Goal: Task Accomplishment & Management: Manage account settings

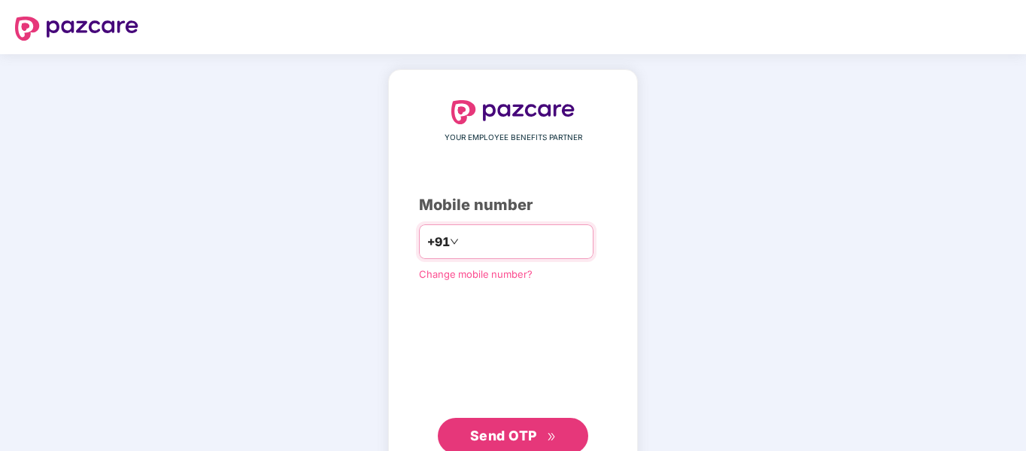
click at [472, 245] on input "number" at bounding box center [523, 241] width 123 height 24
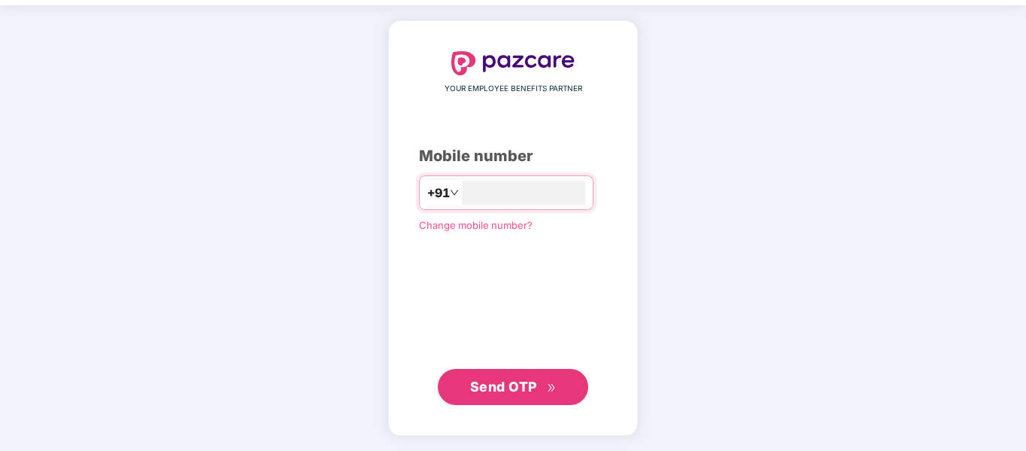
type input "**********"
click at [492, 379] on span "Send OTP" at bounding box center [503, 386] width 67 height 16
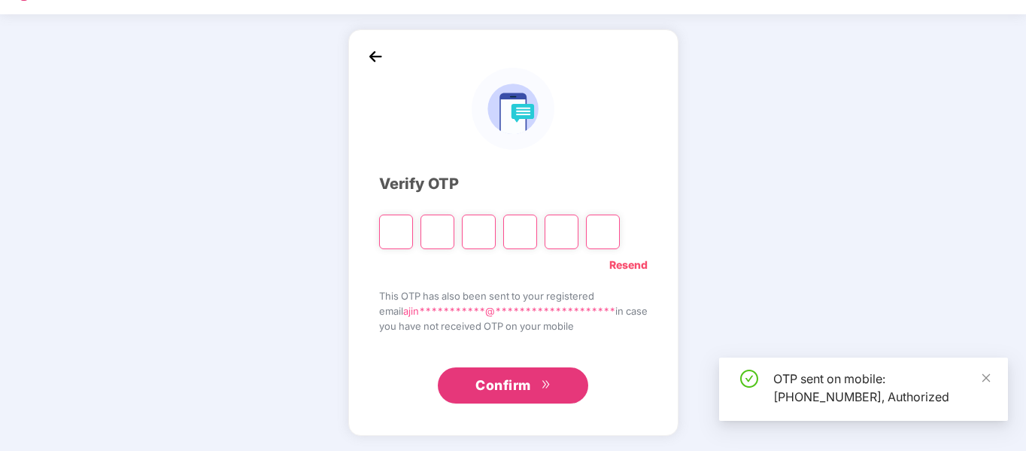
scroll to position [40, 0]
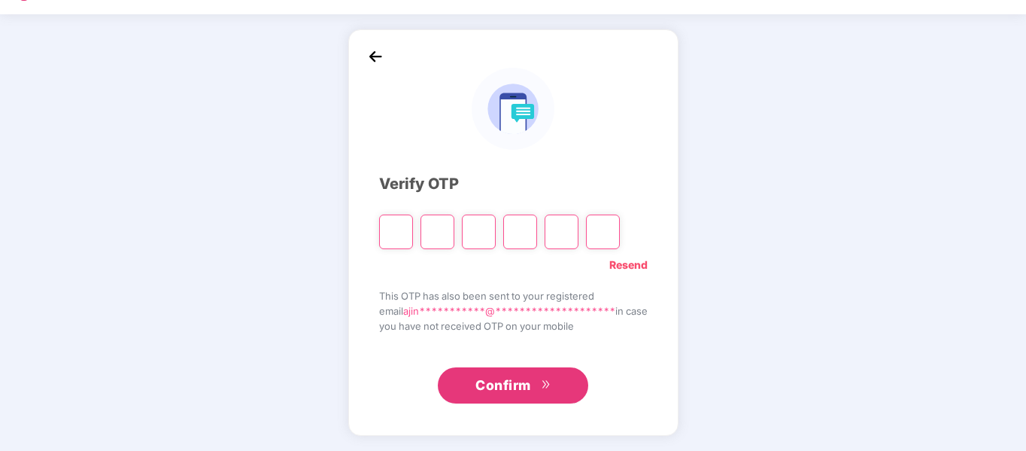
type input "*"
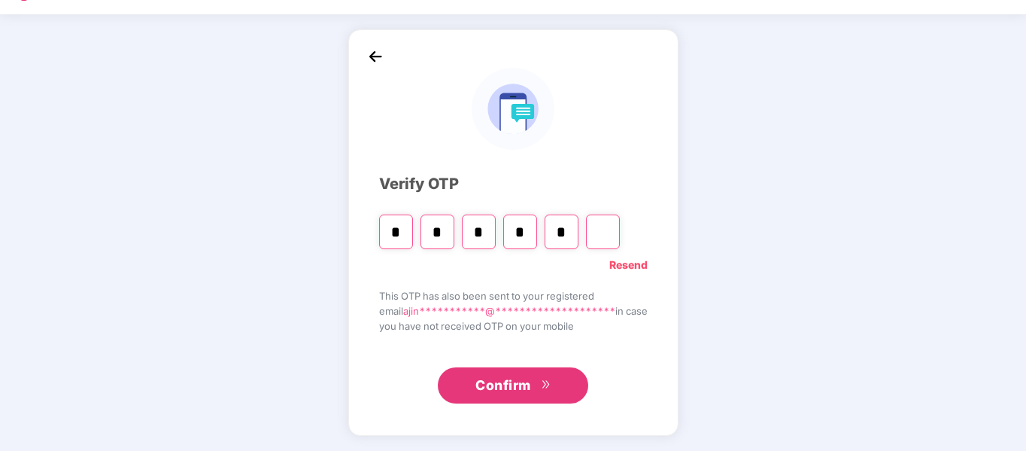
type input "*"
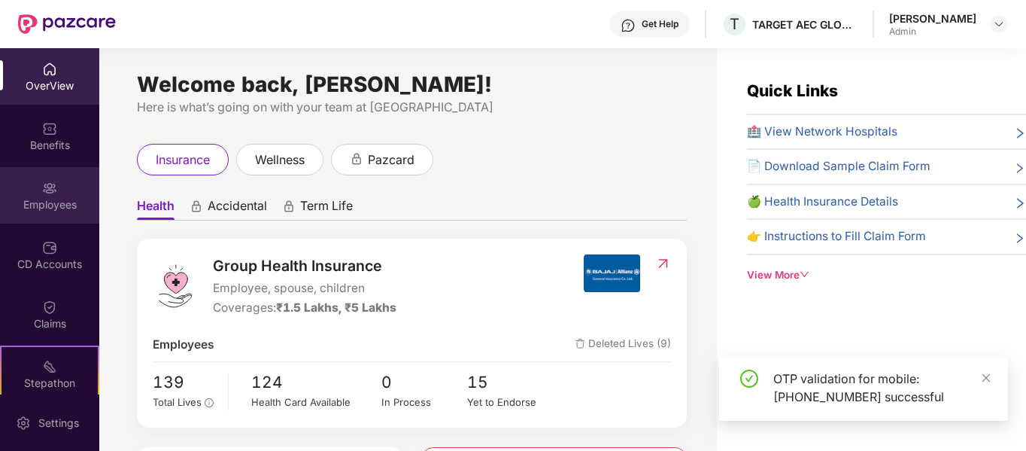
click at [42, 187] on img at bounding box center [49, 188] width 15 height 15
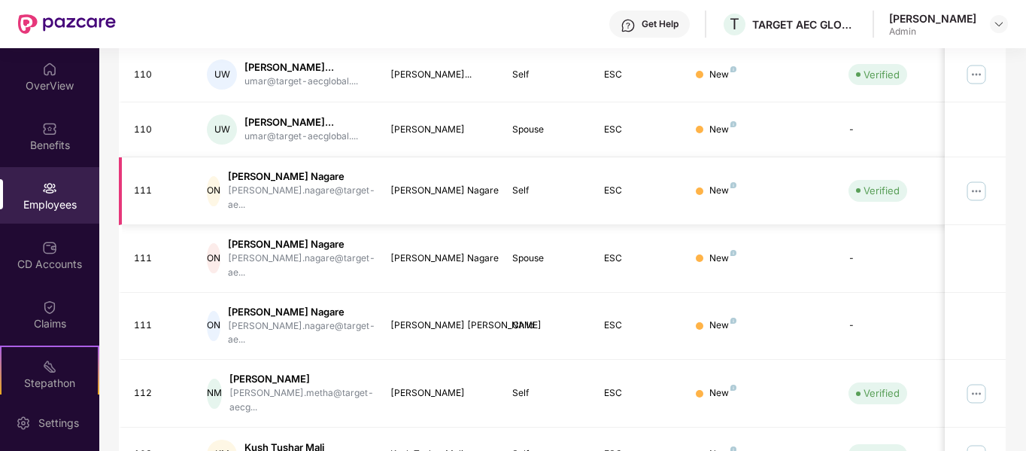
scroll to position [512, 0]
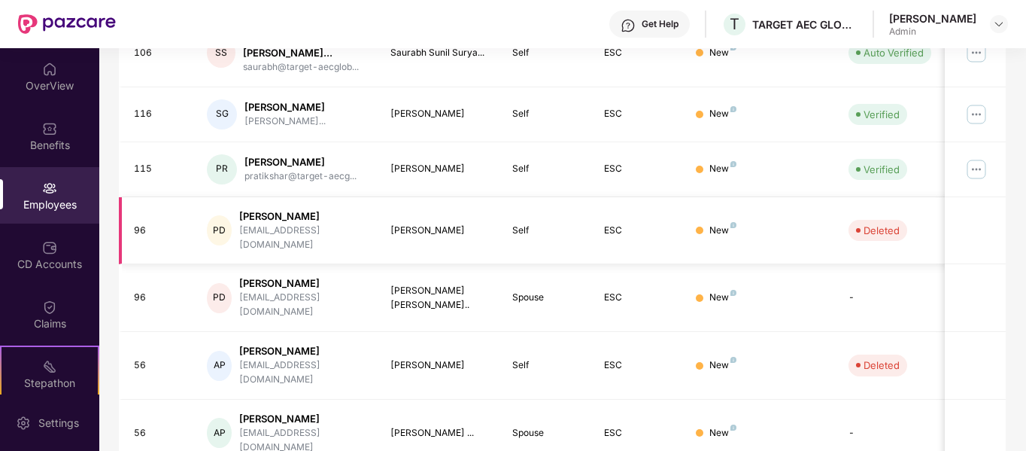
scroll to position [487, 0]
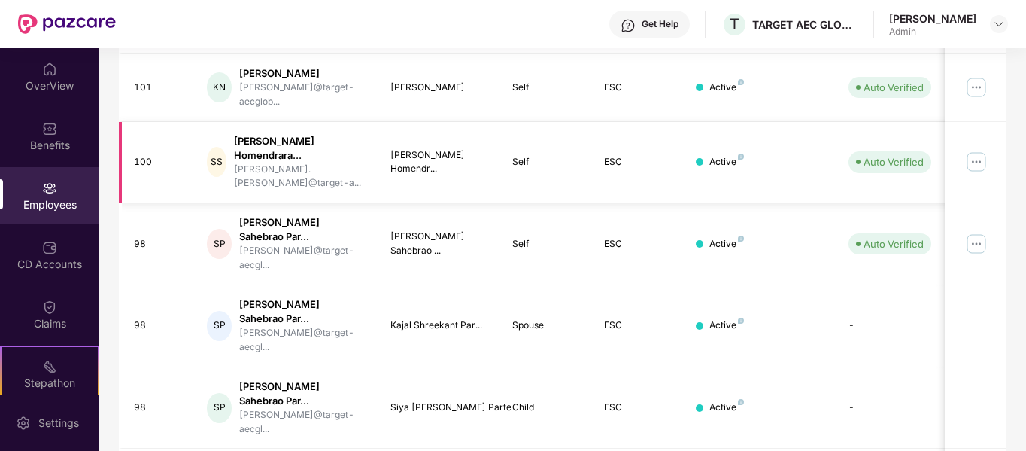
scroll to position [537, 0]
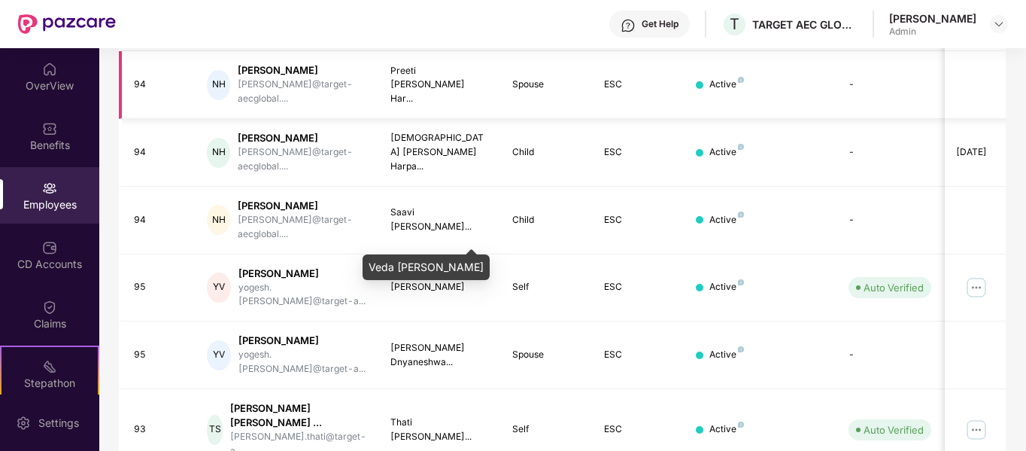
scroll to position [487, 0]
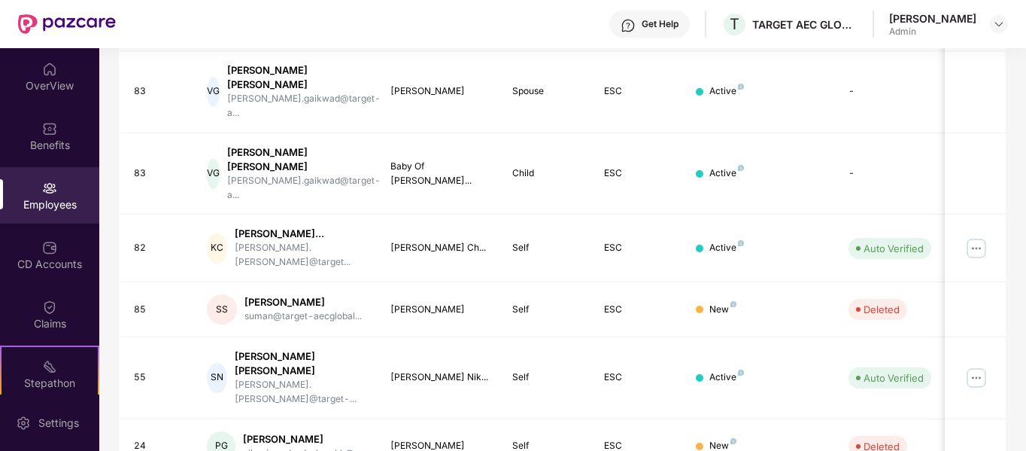
scroll to position [474, 0]
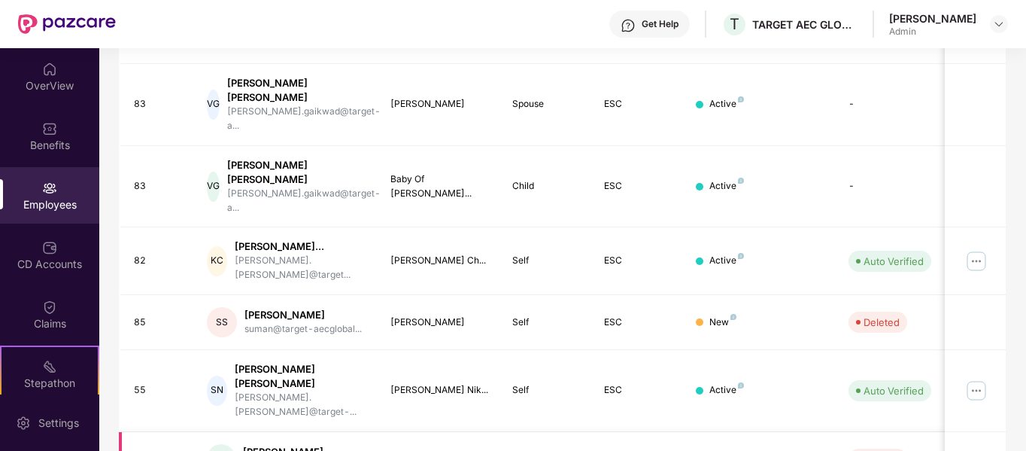
click at [440, 432] on td "[PERSON_NAME]" at bounding box center [439, 459] width 123 height 55
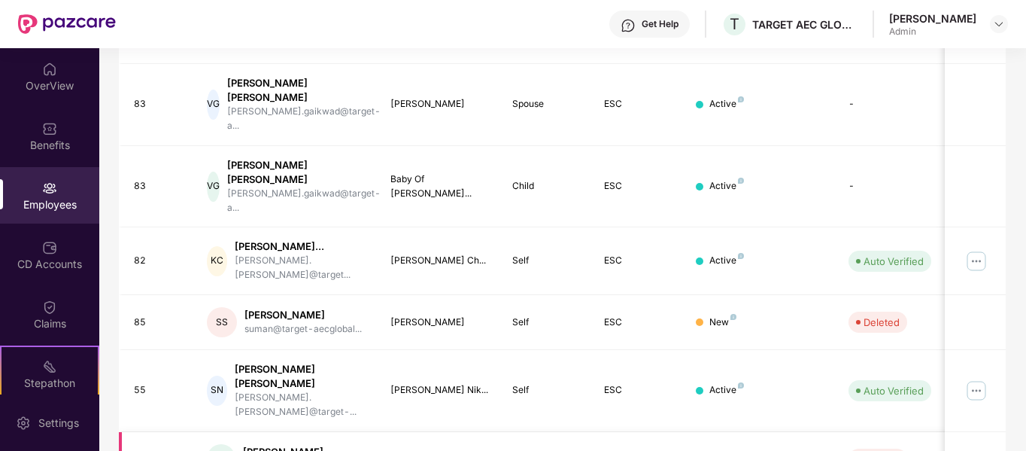
click at [288, 445] on div "[PERSON_NAME]" at bounding box center [304, 452] width 123 height 14
click at [286, 445] on div "[PERSON_NAME]" at bounding box center [304, 452] width 123 height 14
click at [635, 432] on td "ESC" at bounding box center [638, 459] width 92 height 55
click at [755, 450] on div "New" at bounding box center [760, 458] width 129 height 14
click at [872, 450] on div "Deleted" at bounding box center [882, 458] width 36 height 15
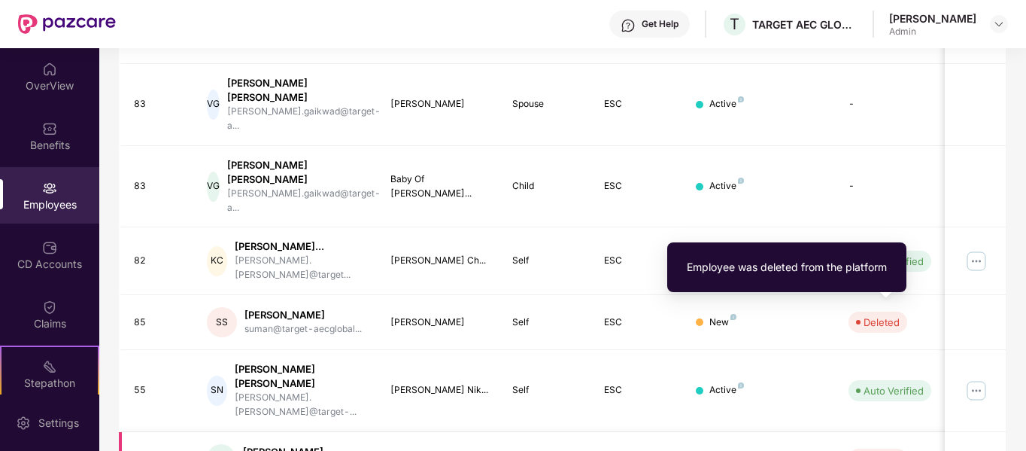
click at [939, 432] on td "Deleted" at bounding box center [890, 459] width 107 height 55
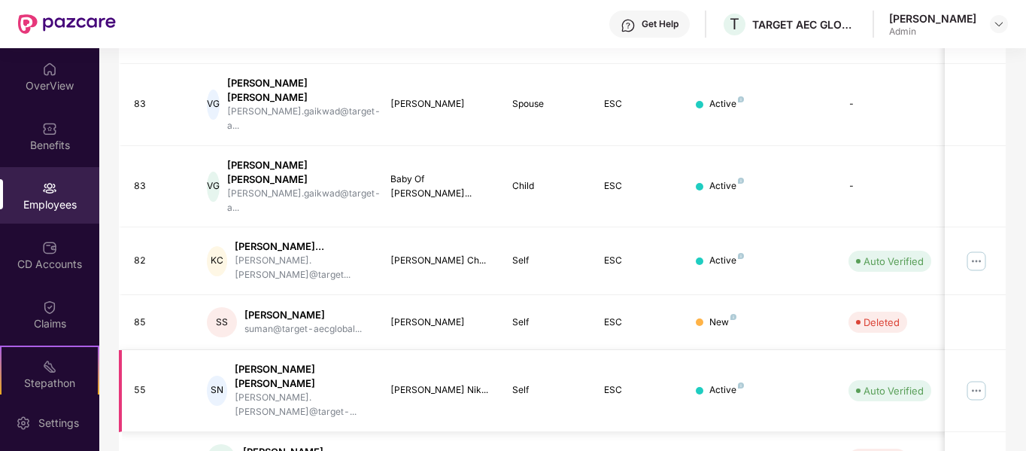
click at [980, 378] on img at bounding box center [977, 390] width 24 height 24
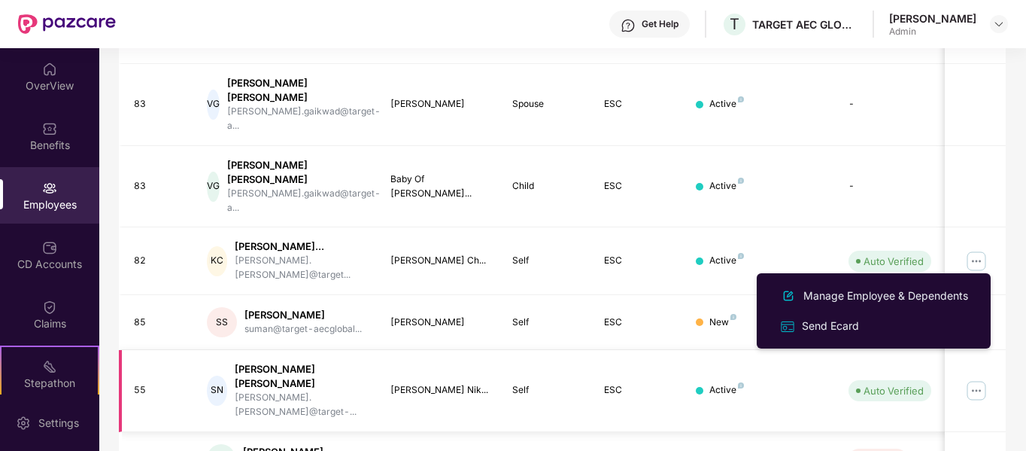
click at [980, 378] on img at bounding box center [977, 390] width 24 height 24
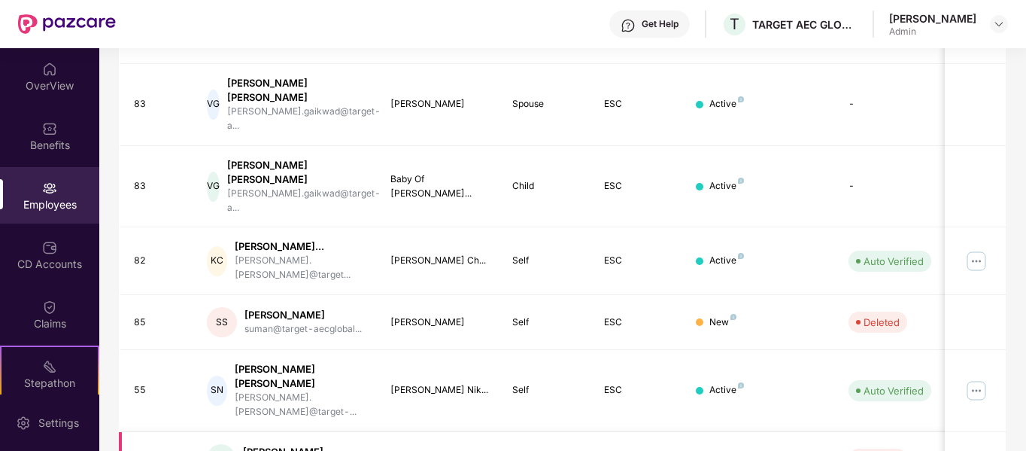
click at [192, 432] on td "24" at bounding box center [157, 459] width 77 height 55
click at [141, 450] on div "24" at bounding box center [159, 458] width 50 height 14
click at [272, 445] on div "[PERSON_NAME]" at bounding box center [304, 452] width 123 height 14
click at [743, 450] on div "New" at bounding box center [760, 458] width 129 height 14
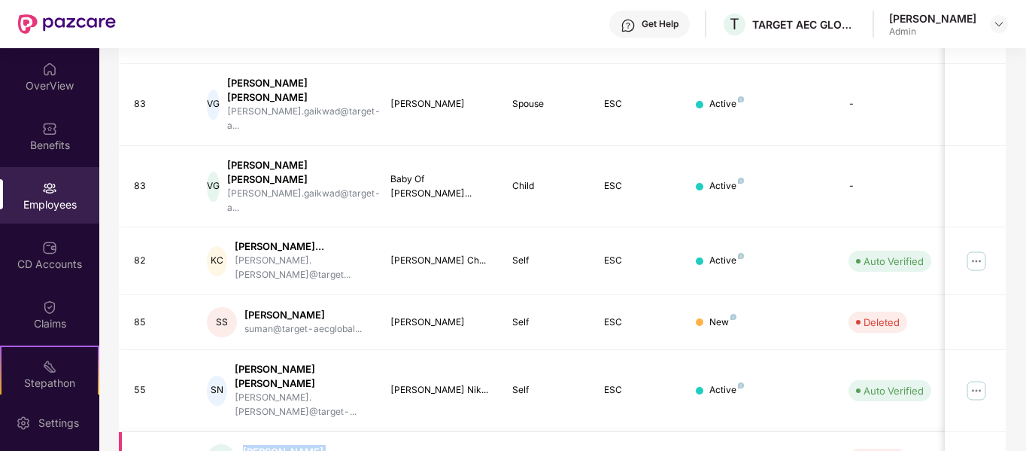
drag, startPoint x: 245, startPoint y: 304, endPoint x: 327, endPoint y: 315, distance: 83.5
click at [327, 445] on div "[PERSON_NAME] nikunjramdasdeshmukh@g..." at bounding box center [304, 459] width 123 height 29
click at [388, 432] on td "[PERSON_NAME]" at bounding box center [439, 459] width 123 height 55
click at [980, 378] on img at bounding box center [977, 390] width 24 height 24
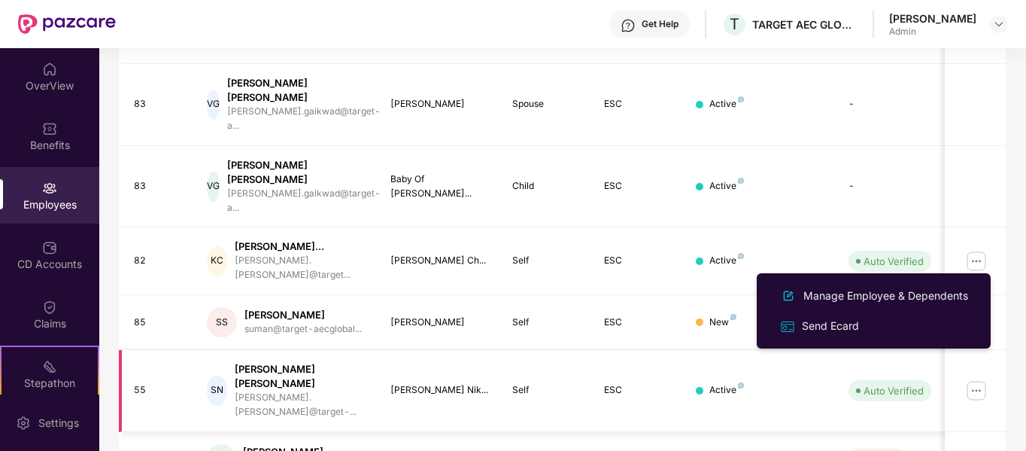
click at [980, 378] on img at bounding box center [977, 390] width 24 height 24
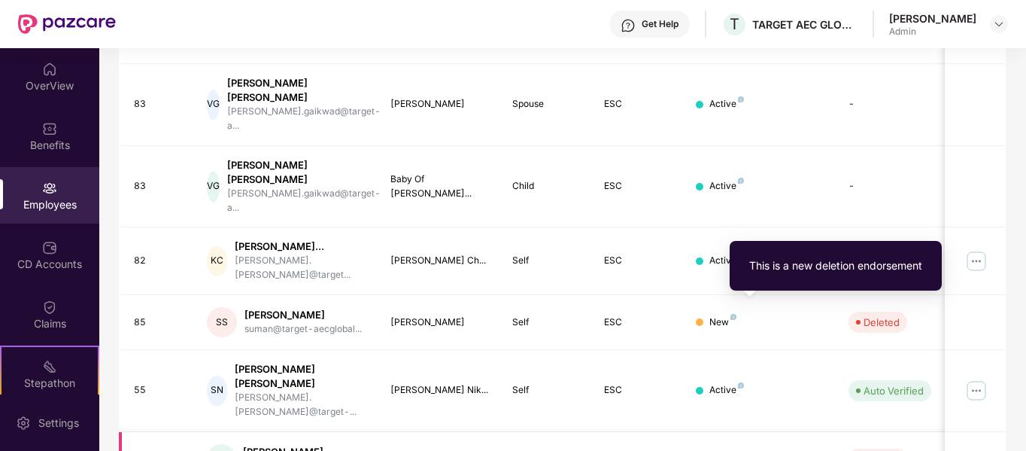
click at [734, 450] on img at bounding box center [734, 454] width 6 height 6
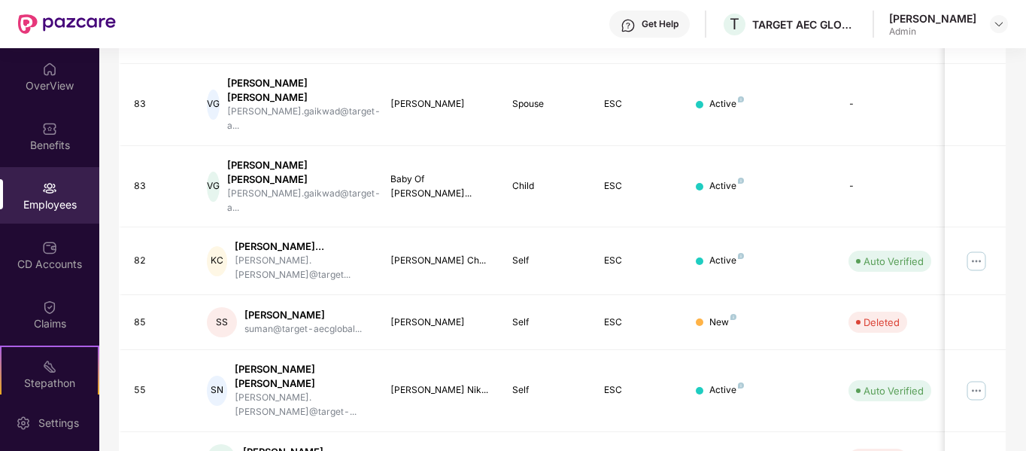
click at [949, 14] on div "[PERSON_NAME]" at bounding box center [932, 18] width 87 height 14
click at [998, 24] on img at bounding box center [999, 24] width 12 height 12
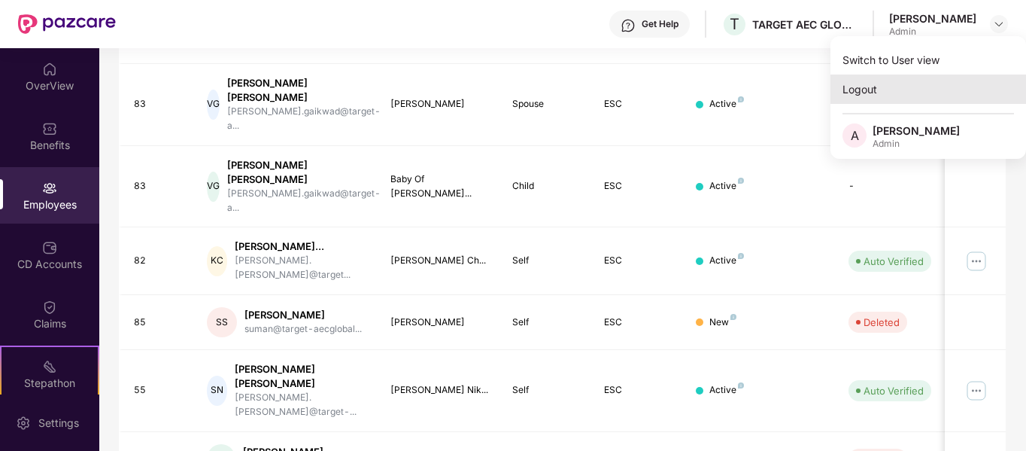
click at [864, 91] on div "Logout" at bounding box center [929, 88] width 196 height 29
